Goal: Transaction & Acquisition: Download file/media

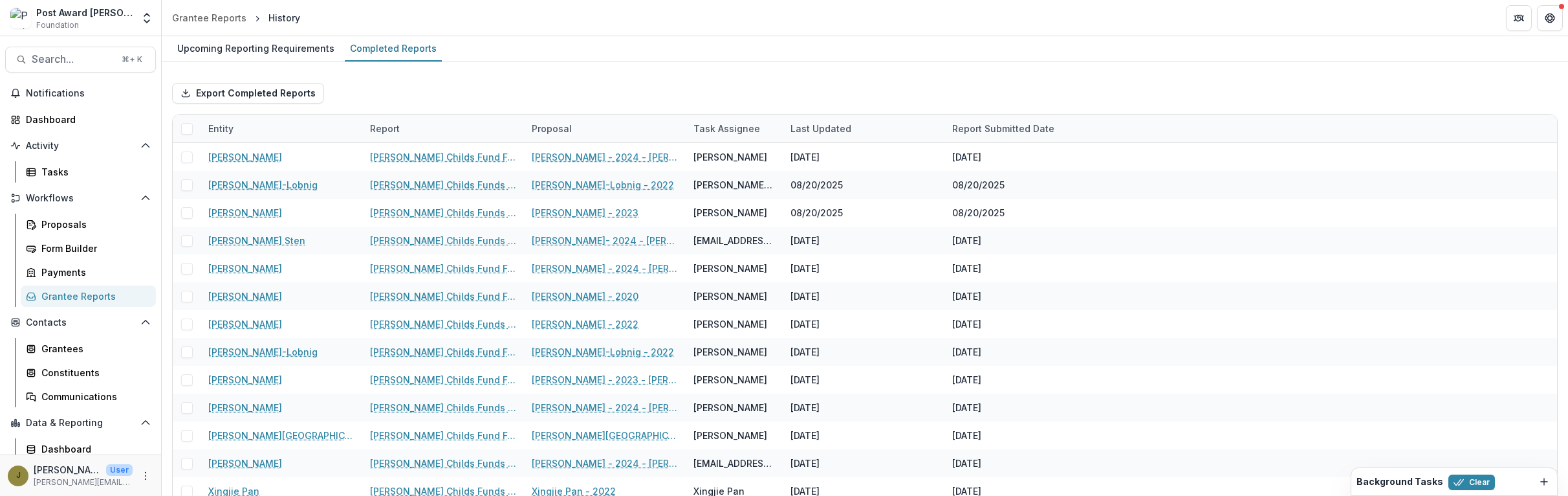
scroll to position [29, 0]
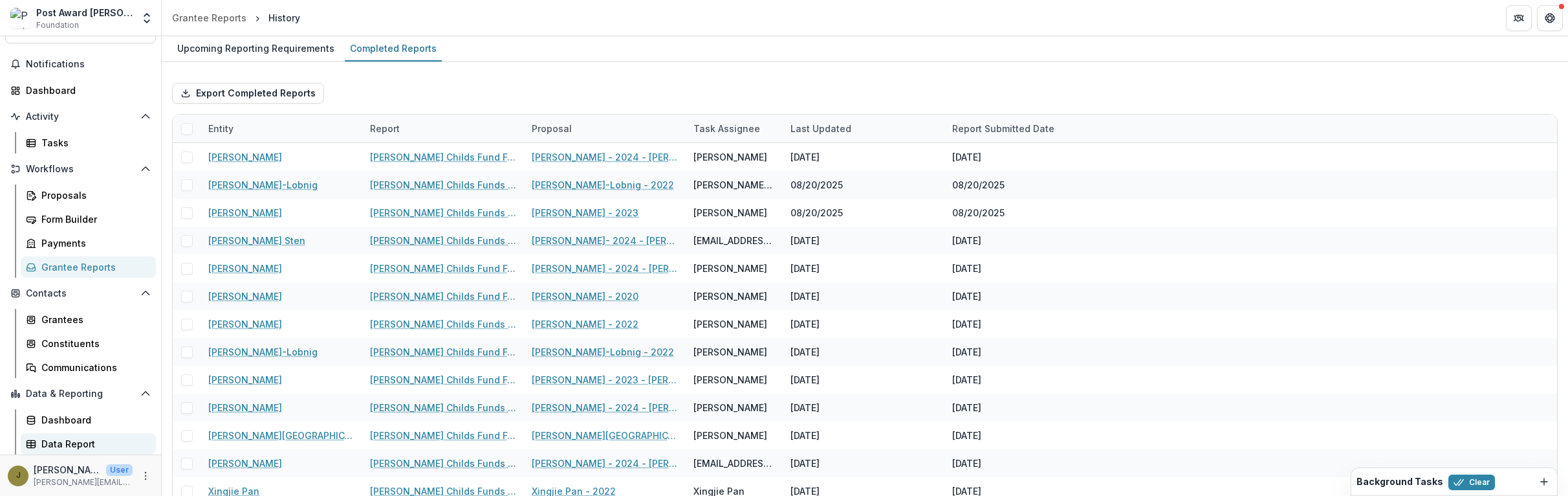
click at [62, 440] on div "Data Report" at bounding box center [93, 444] width 104 height 14
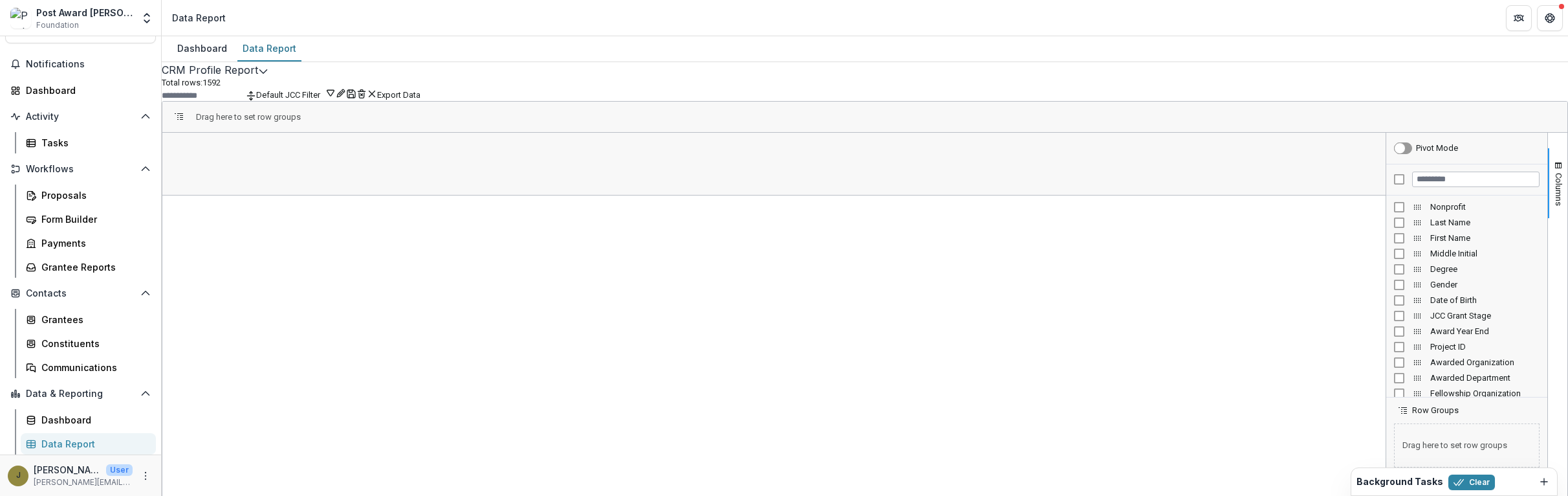
click at [1394, 215] on div "Nonprofit" at bounding box center [1467, 207] width 146 height 15
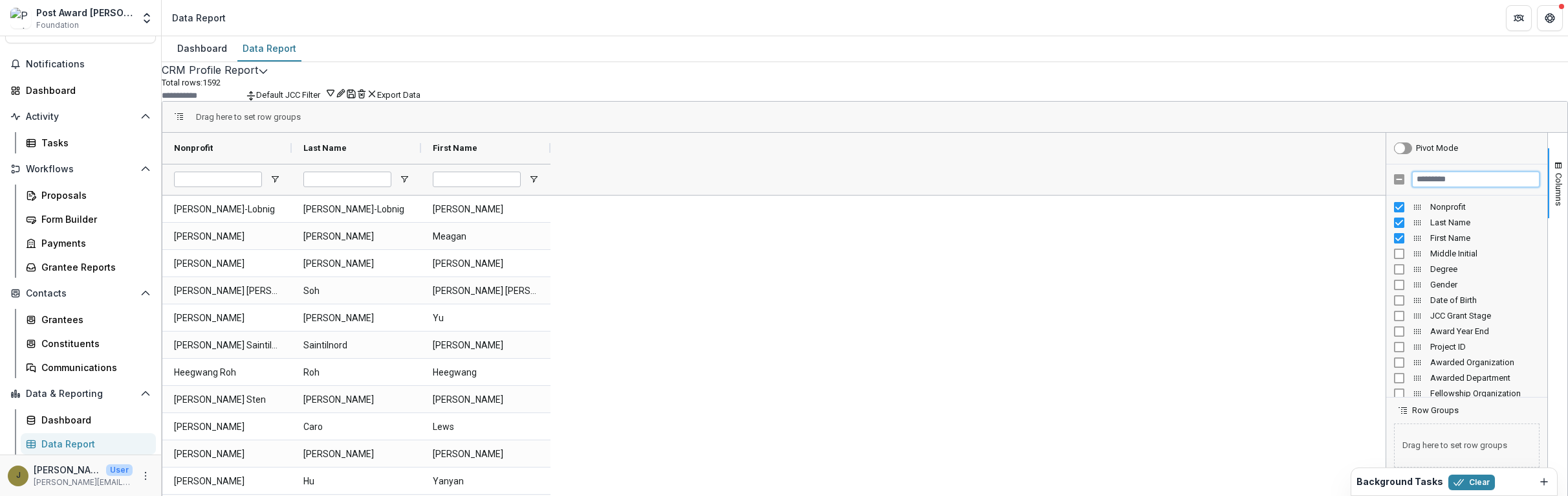
click at [1433, 187] on input "Filter Columns Input" at bounding box center [1476, 179] width 127 height 15
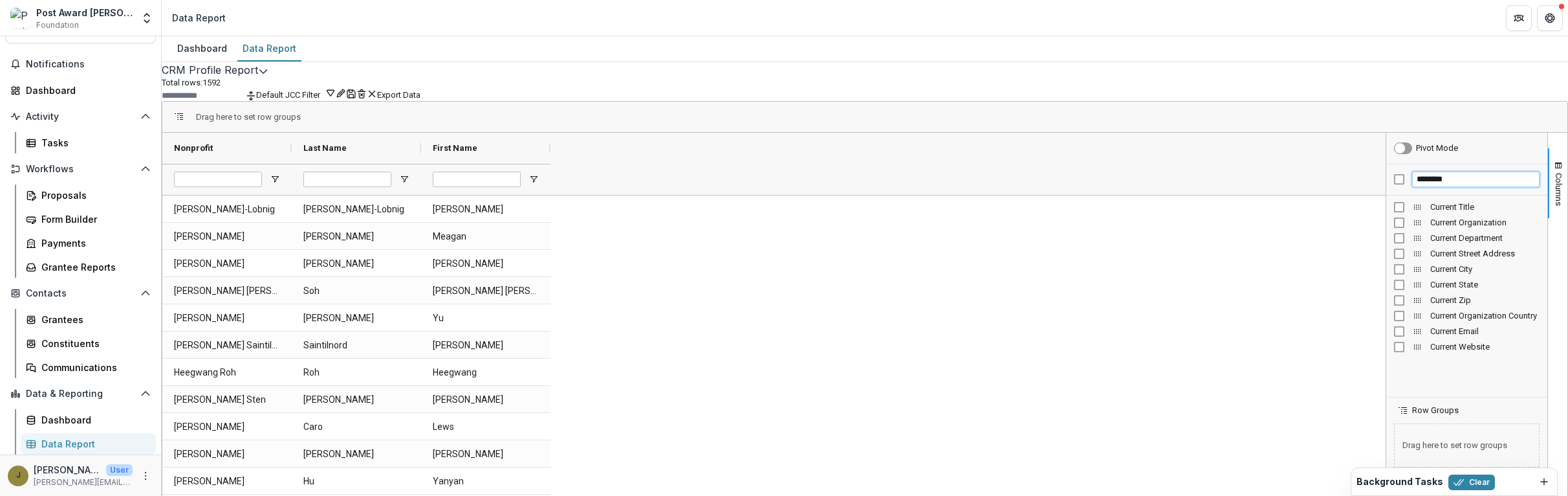
type input "*******"
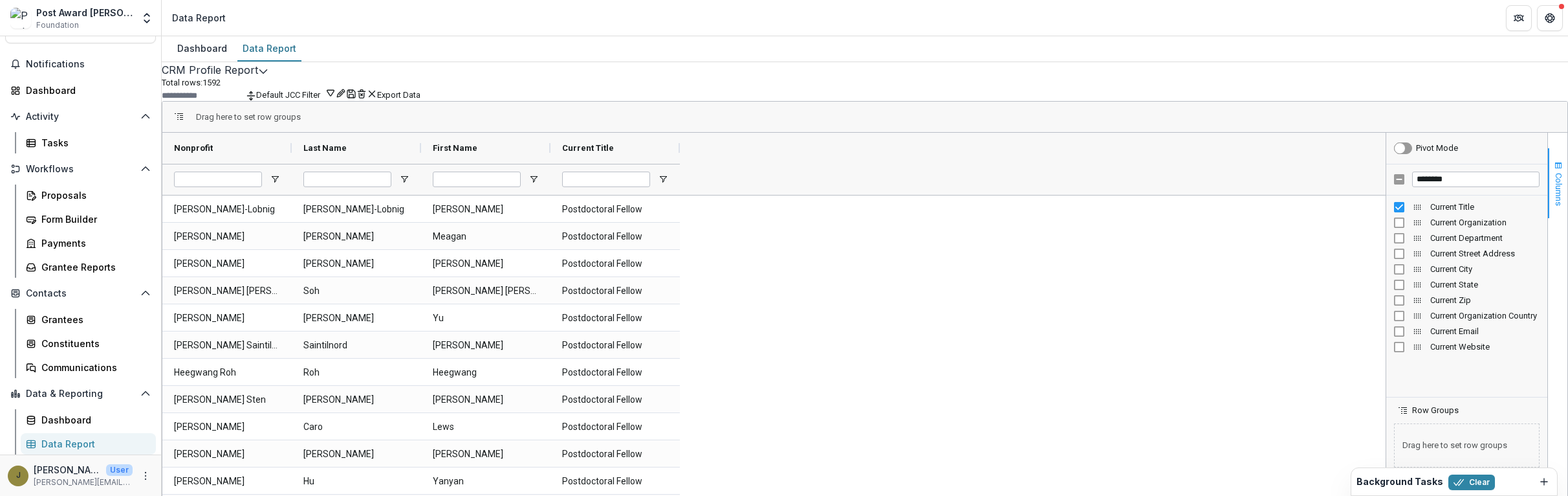
click at [1554, 206] on span "Columns" at bounding box center [1558, 189] width 9 height 33
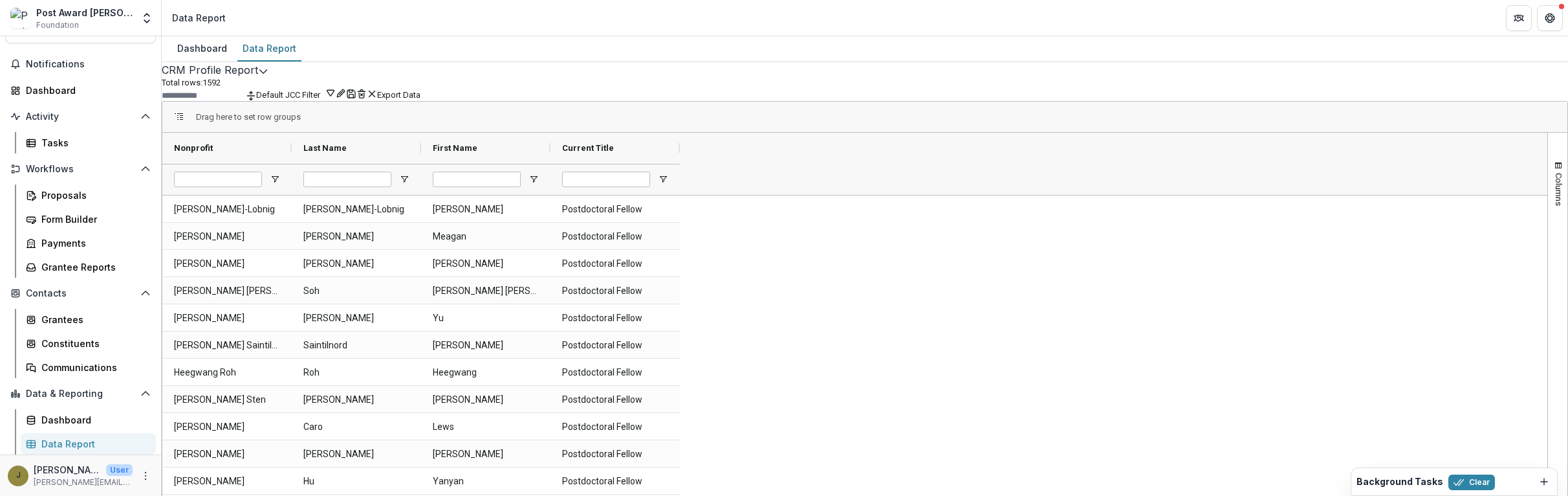
click at [421, 99] on button "Export Data" at bounding box center [398, 94] width 43 height 9
click at [1554, 206] on span "Columns" at bounding box center [1558, 189] width 9 height 33
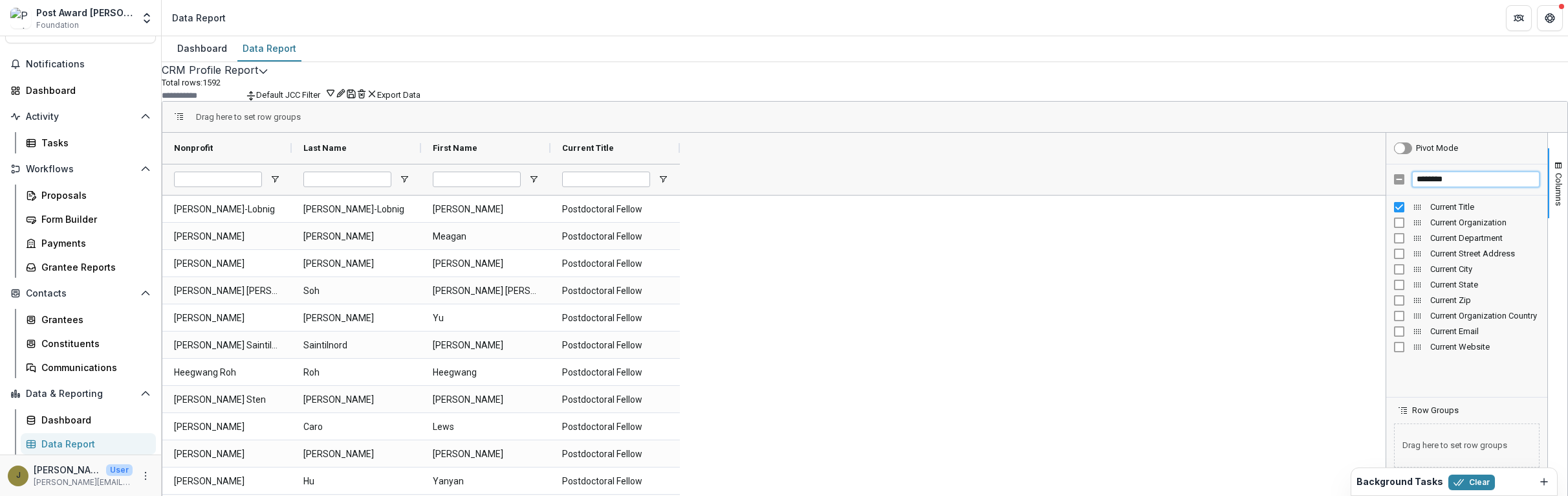
drag, startPoint x: 1444, startPoint y: 206, endPoint x: 1341, endPoint y: 206, distance: 103.0
click at [1341, 206] on div "Nonprofit Last Name First Name [GEOGRAPHIC_DATA]" at bounding box center [865, 343] width 1405 height 421
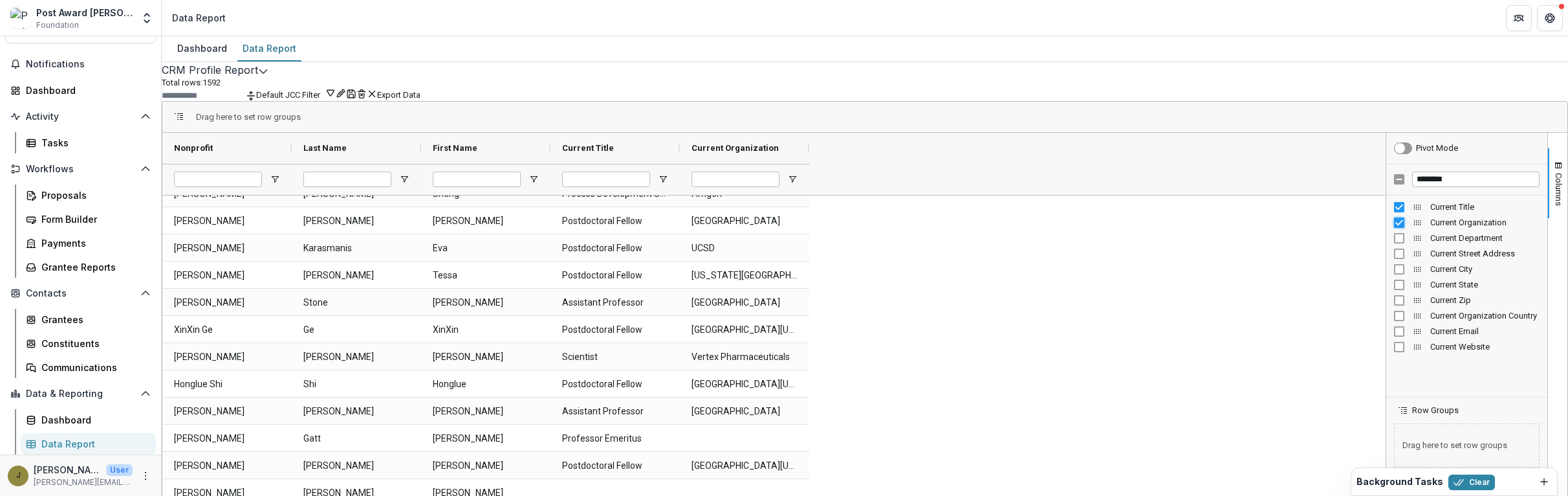
scroll to position [5647, 0]
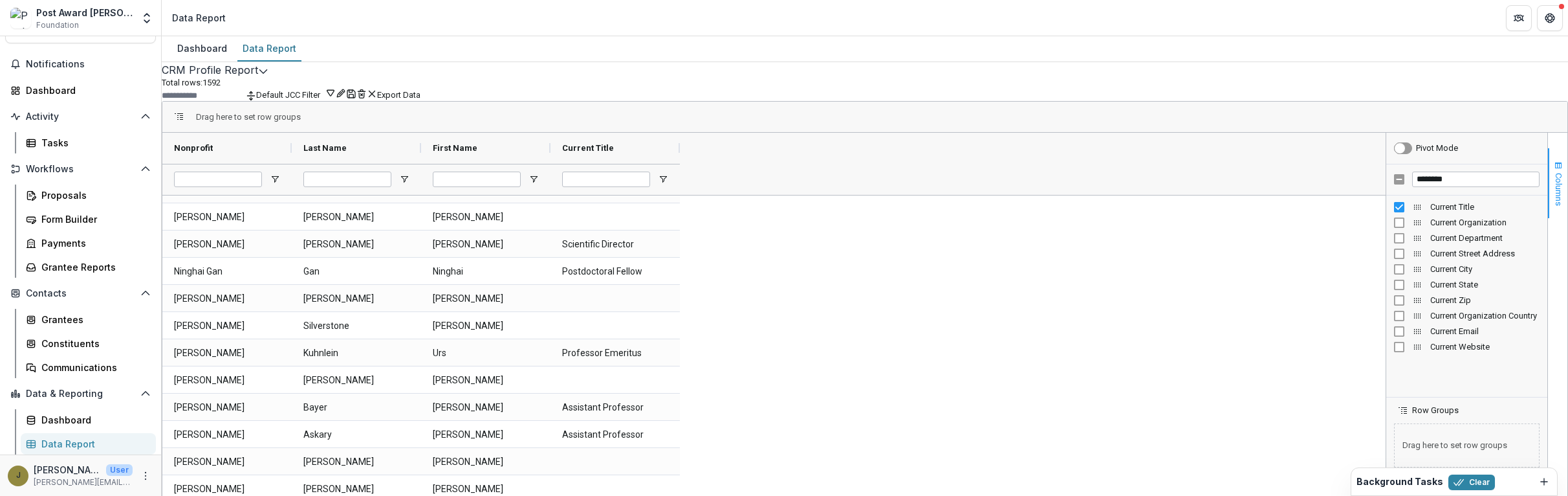
click at [1554, 206] on span "Columns" at bounding box center [1558, 189] width 9 height 33
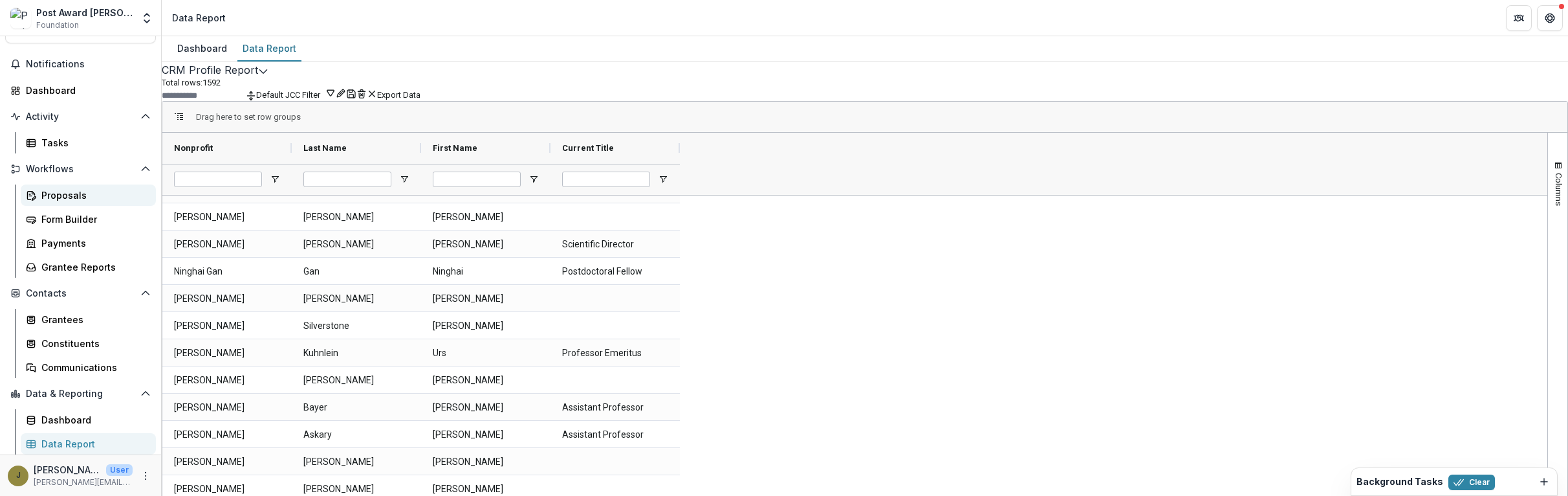
scroll to position [0, 0]
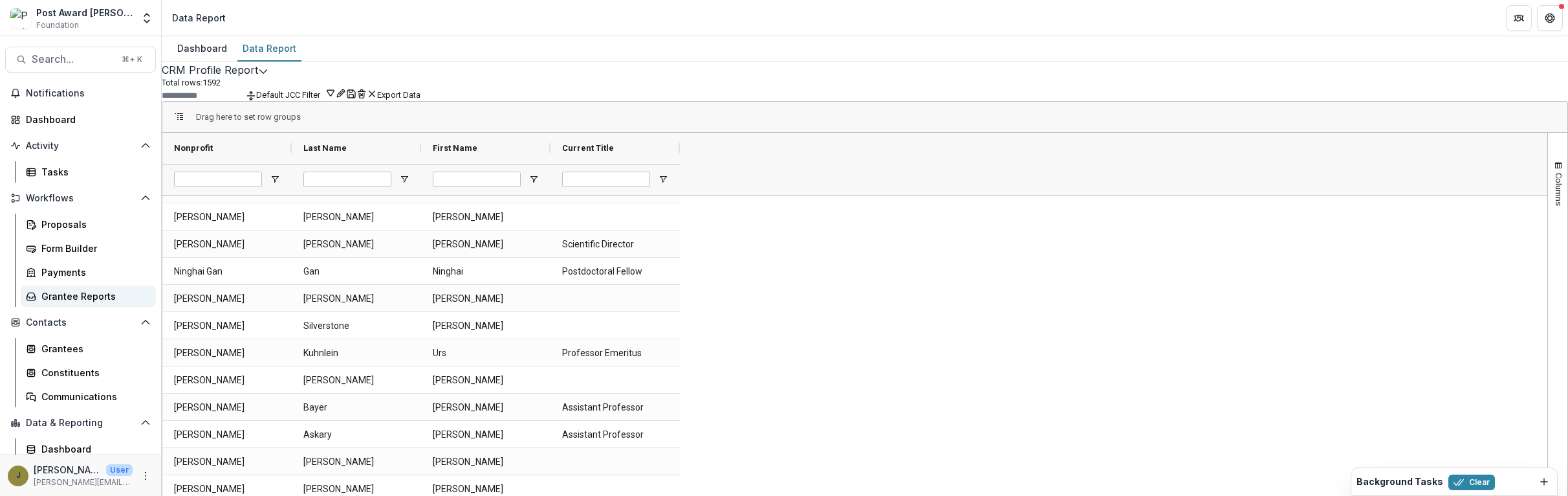
click at [50, 302] on div "Grantee Reports" at bounding box center [93, 296] width 104 height 14
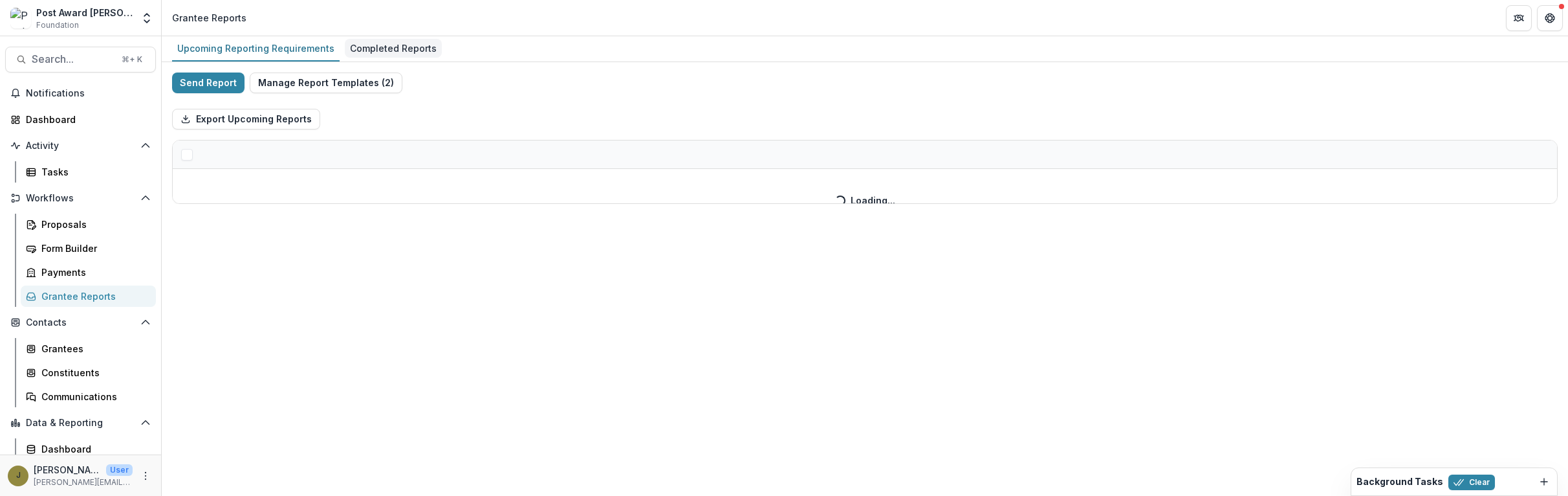
click at [392, 45] on div "Completed Reports" at bounding box center [393, 48] width 97 height 19
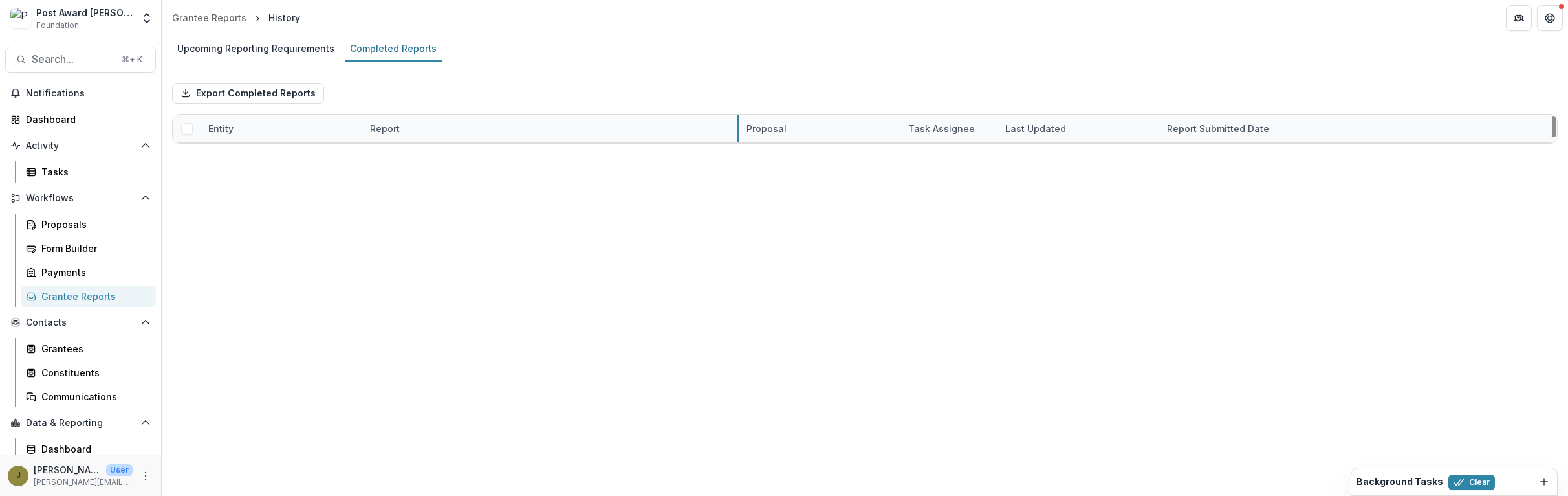
drag, startPoint x: 522, startPoint y: 124, endPoint x: 736, endPoint y: 116, distance: 214.1
click at [570, 160] on link "[PERSON_NAME] Childs Funds Fellow’s Annual Progress Report" at bounding box center [512, 157] width 283 height 14
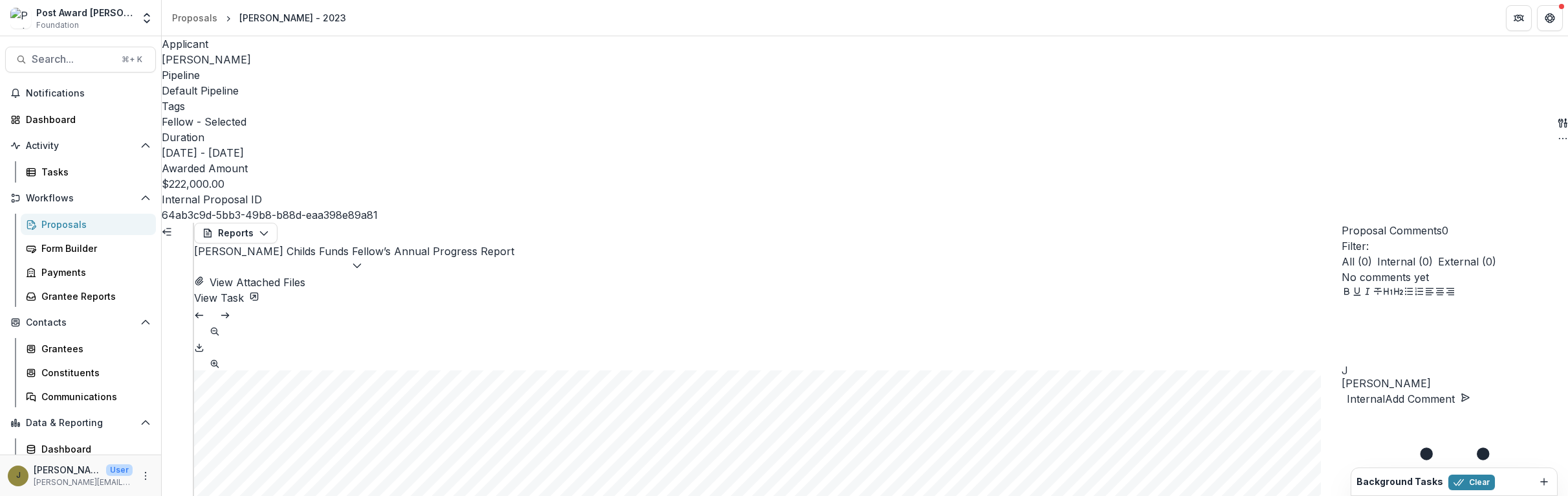
click at [204, 342] on icon "Download PDF" at bounding box center [199, 347] width 10 height 10
click at [305, 274] on button "View Attached Files" at bounding box center [249, 282] width 111 height 15
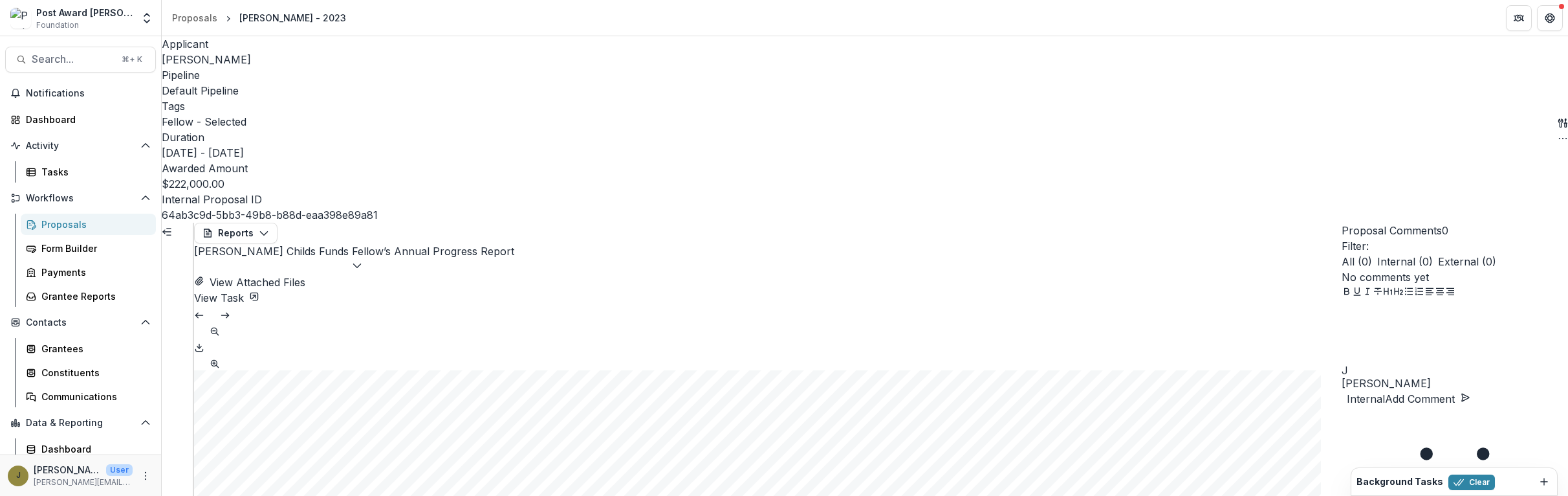
click at [64, 293] on div "Grantee Reports" at bounding box center [93, 296] width 104 height 14
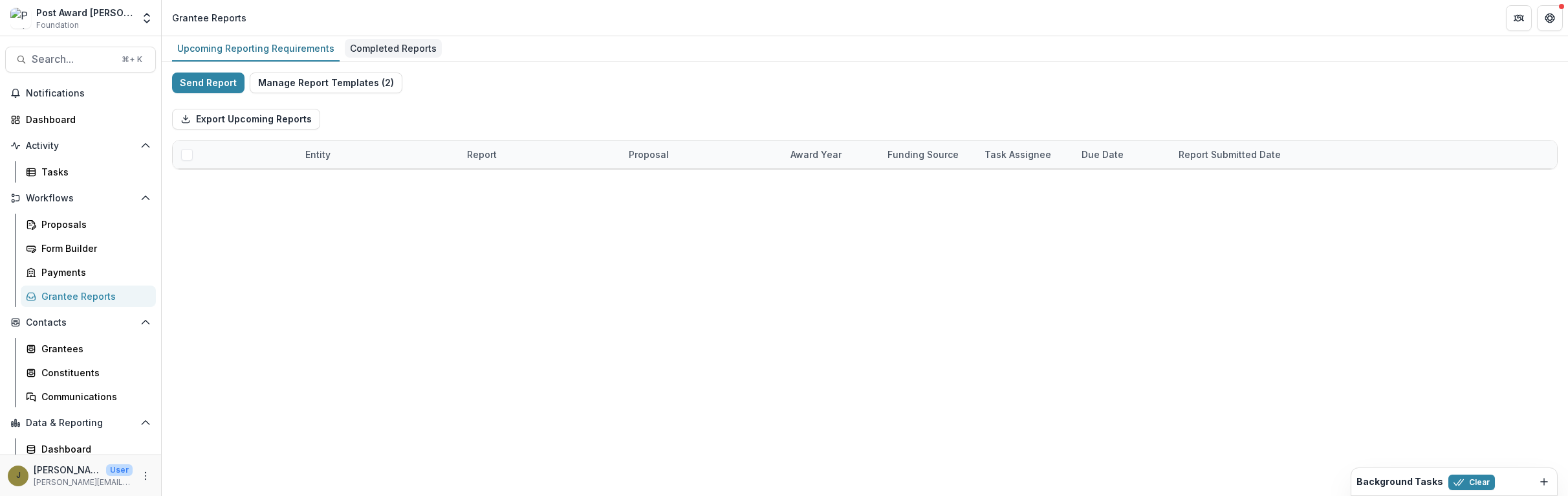
click at [409, 45] on div "Completed Reports" at bounding box center [393, 48] width 97 height 19
